Goal: Check status: Check status

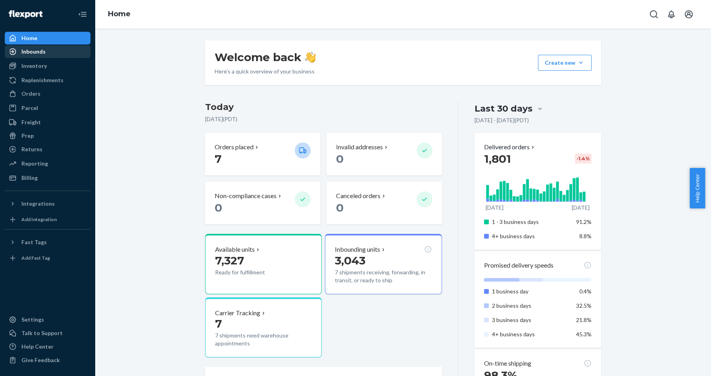
click at [44, 52] on div "Inbounds" at bounding box center [33, 52] width 24 height 8
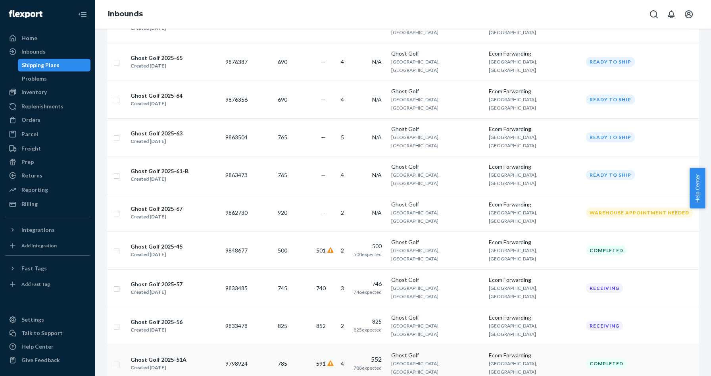
scroll to position [198, 0]
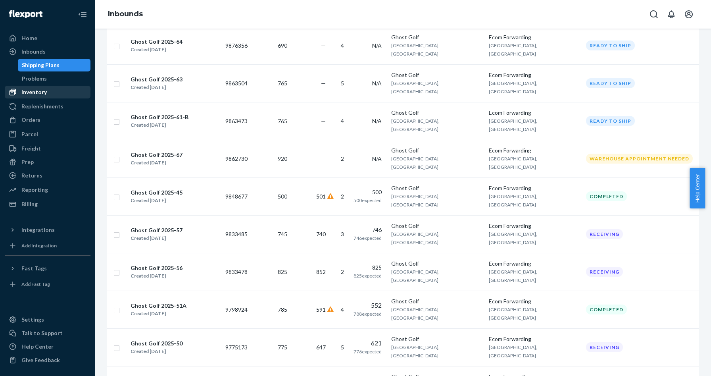
click at [43, 89] on div "Inventory" at bounding box center [33, 92] width 25 height 8
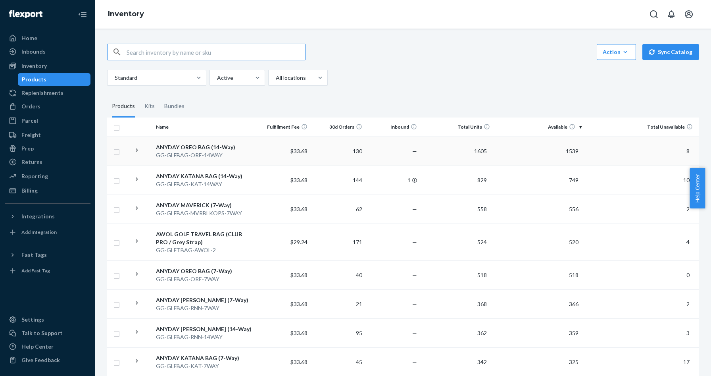
click at [195, 146] on div "ANYDAY OREO BAG (14-Way)" at bounding box center [204, 147] width 96 height 8
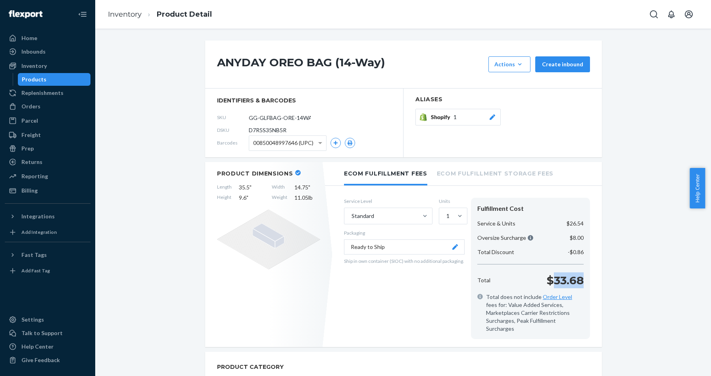
drag, startPoint x: 553, startPoint y: 279, endPoint x: 582, endPoint y: 280, distance: 29.0
click at [582, 280] on div "Total $33.68" at bounding box center [530, 280] width 113 height 16
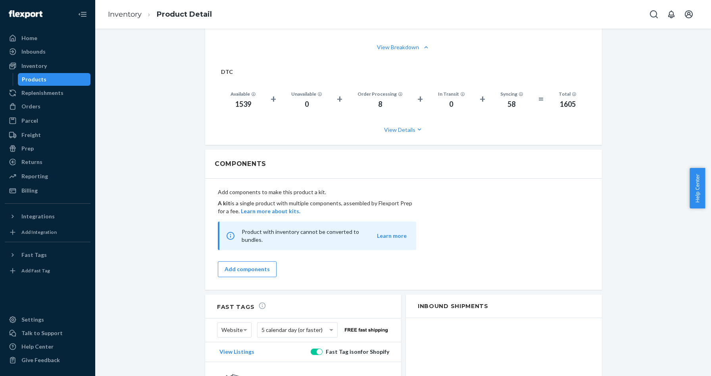
scroll to position [647, 0]
